Goal: Check status: Check status

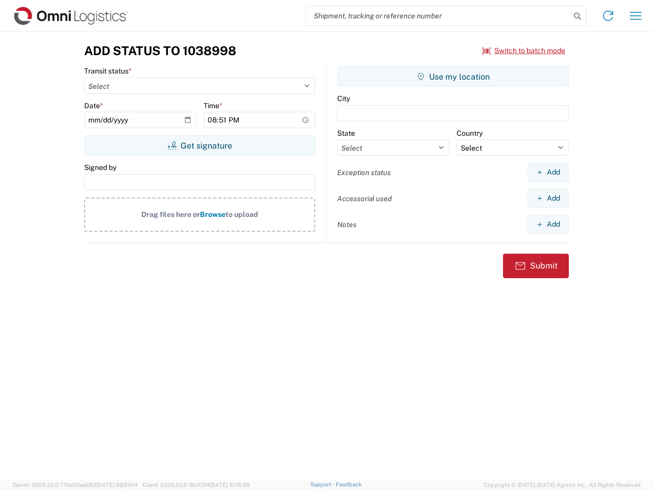
click at [438, 16] on input "search" at bounding box center [438, 15] width 264 height 19
click at [577, 16] on icon at bounding box center [577, 16] width 14 height 14
click at [608, 16] on icon at bounding box center [608, 16] width 16 height 16
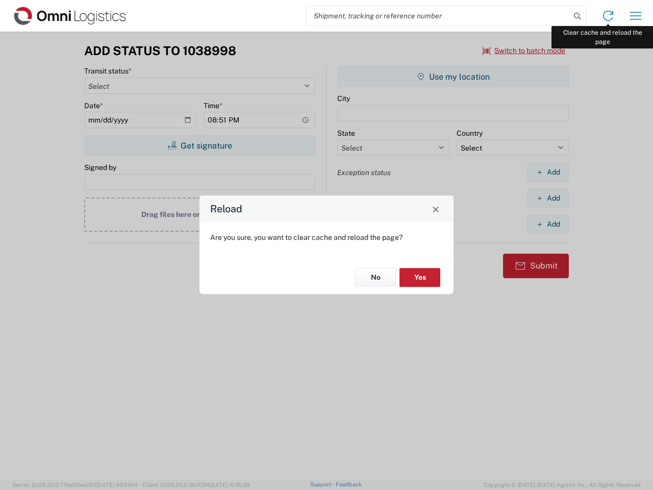
click at [636, 16] on div "Reload Are you sure, you want to clear cache and reload the page? No Yes" at bounding box center [326, 245] width 653 height 490
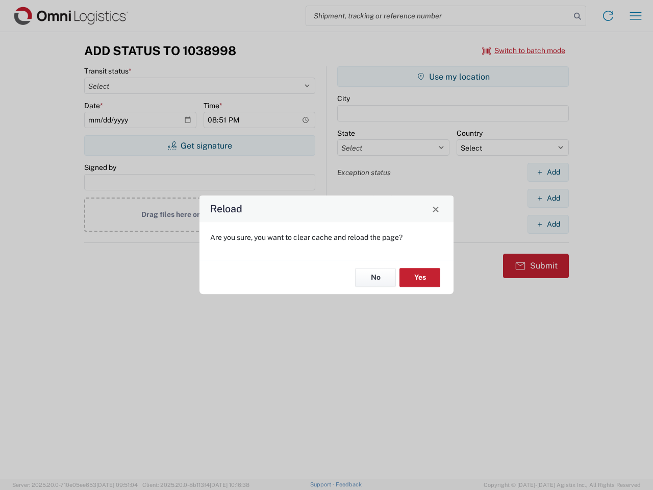
click at [524, 50] on div "Reload Are you sure, you want to clear cache and reload the page? No Yes" at bounding box center [326, 245] width 653 height 490
click at [199, 145] on div "Reload Are you sure, you want to clear cache and reload the page? No Yes" at bounding box center [326, 245] width 653 height 490
click at [453, 77] on div "Reload Are you sure, you want to clear cache and reload the page? No Yes" at bounding box center [326, 245] width 653 height 490
click at [548, 172] on div "Reload Are you sure, you want to clear cache and reload the page? No Yes" at bounding box center [326, 245] width 653 height 490
click at [548, 198] on div "Reload Are you sure, you want to clear cache and reload the page? No Yes" at bounding box center [326, 245] width 653 height 490
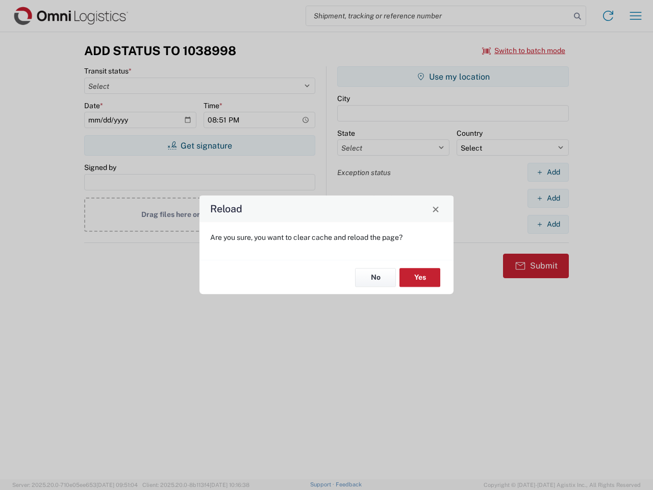
click at [548, 224] on div "Reload Are you sure, you want to clear cache and reload the page? No Yes" at bounding box center [326, 245] width 653 height 490
